Goal: Check status: Check status

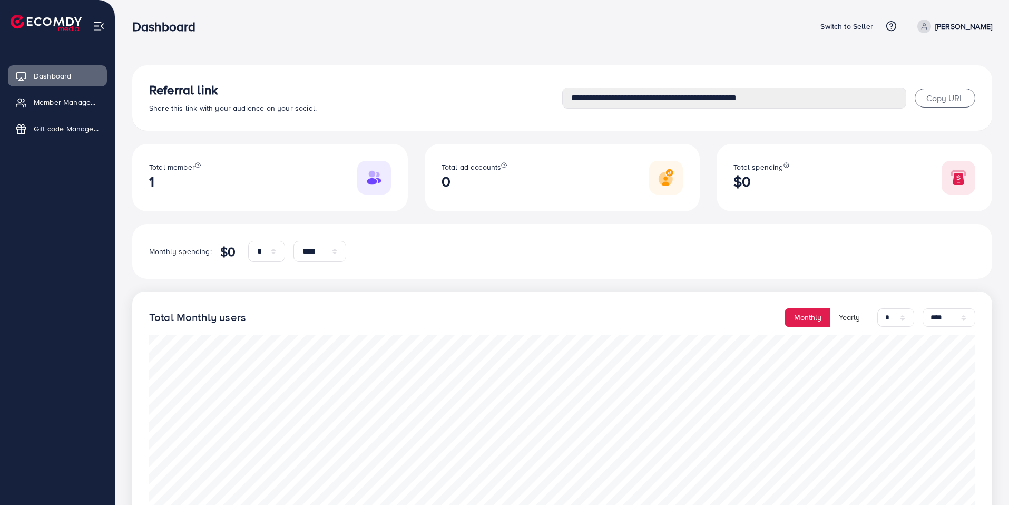
select select "*"
select select "****"
select select "*"
select select "****"
